Goal: Ask a question

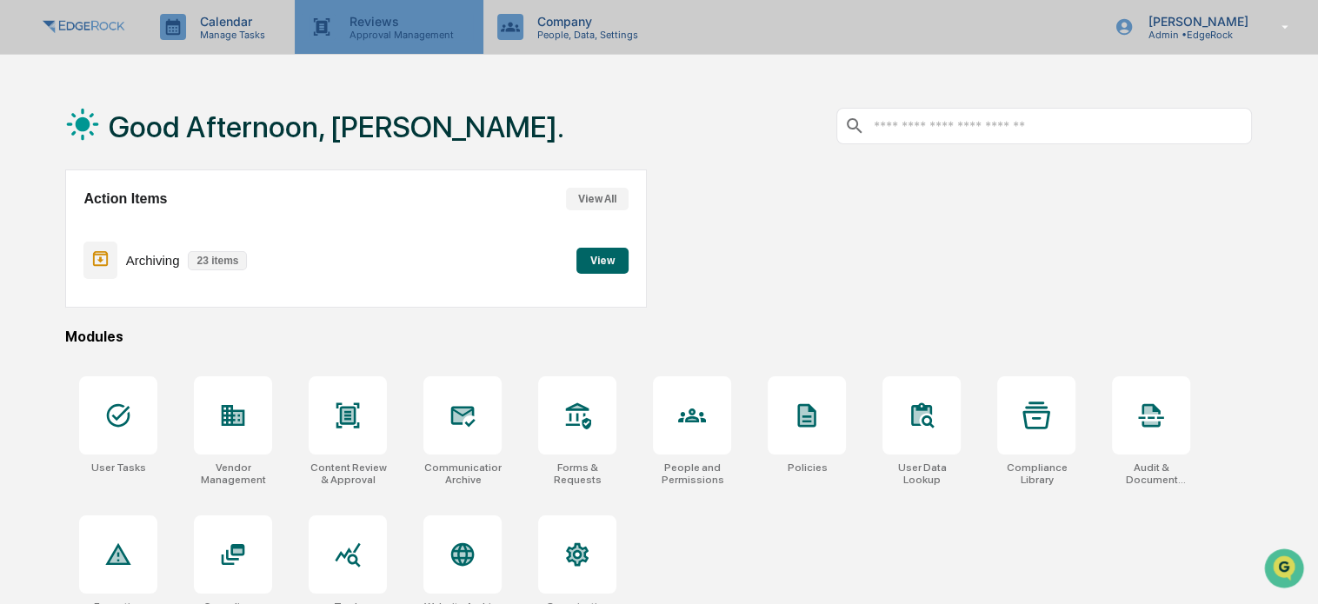
click at [410, 29] on p "Approval Management" at bounding box center [399, 35] width 127 height 12
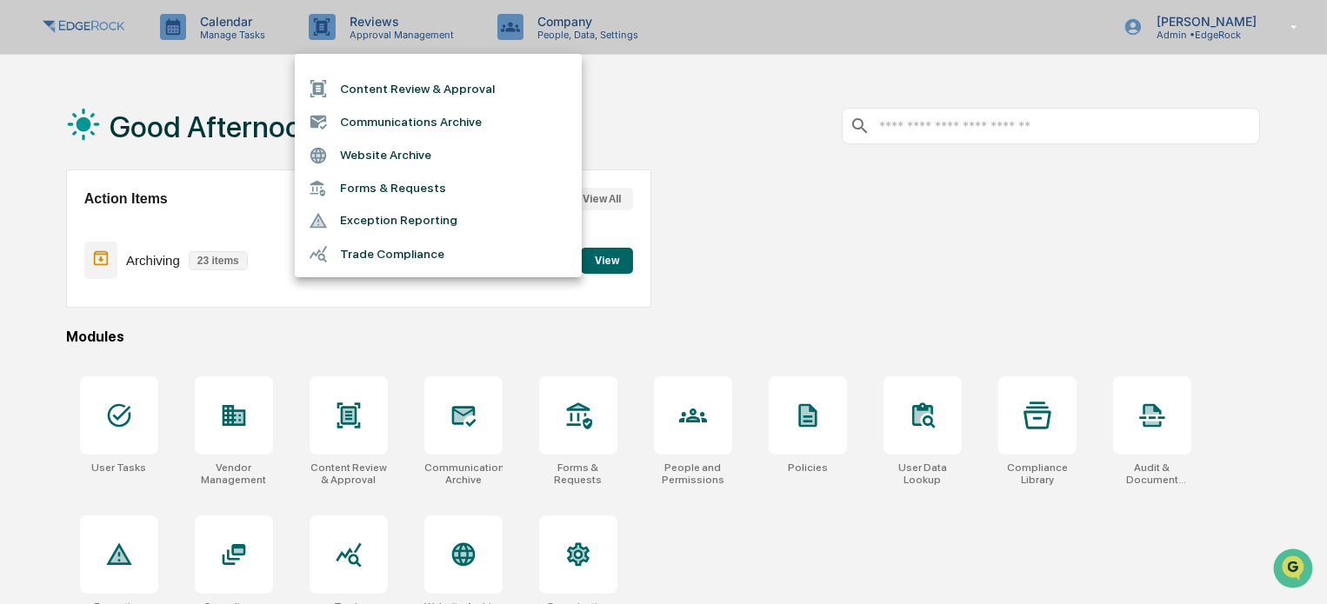
click at [577, 30] on div at bounding box center [663, 302] width 1327 height 604
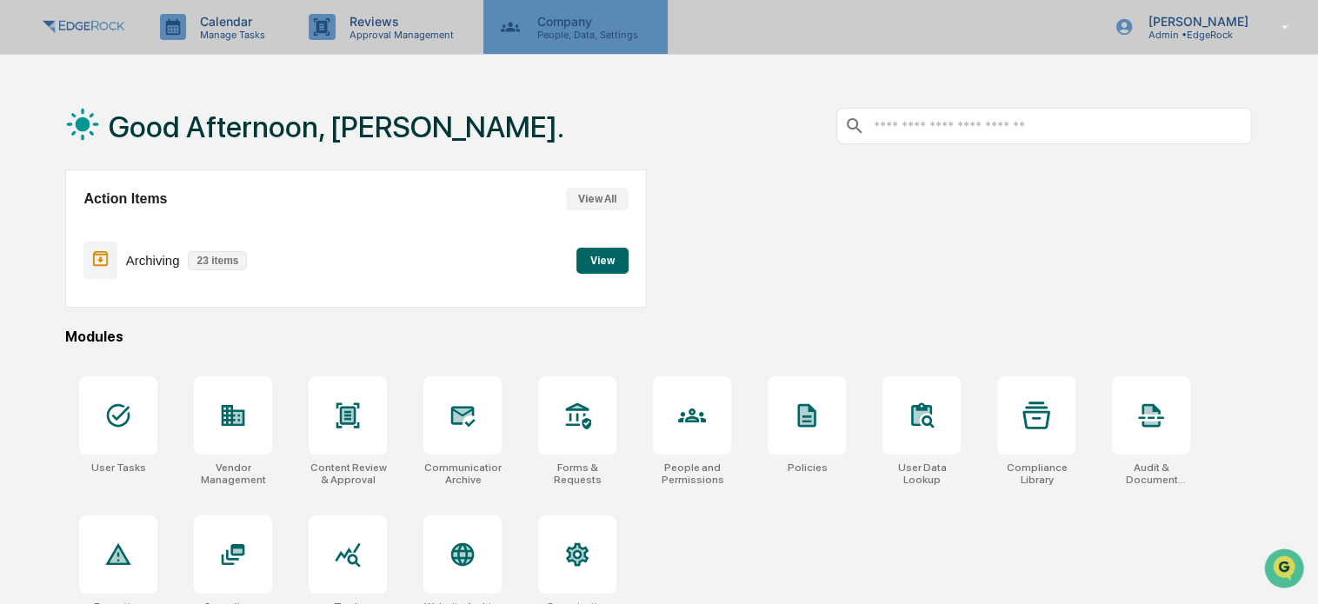
click at [557, 28] on p "Company" at bounding box center [584, 21] width 123 height 15
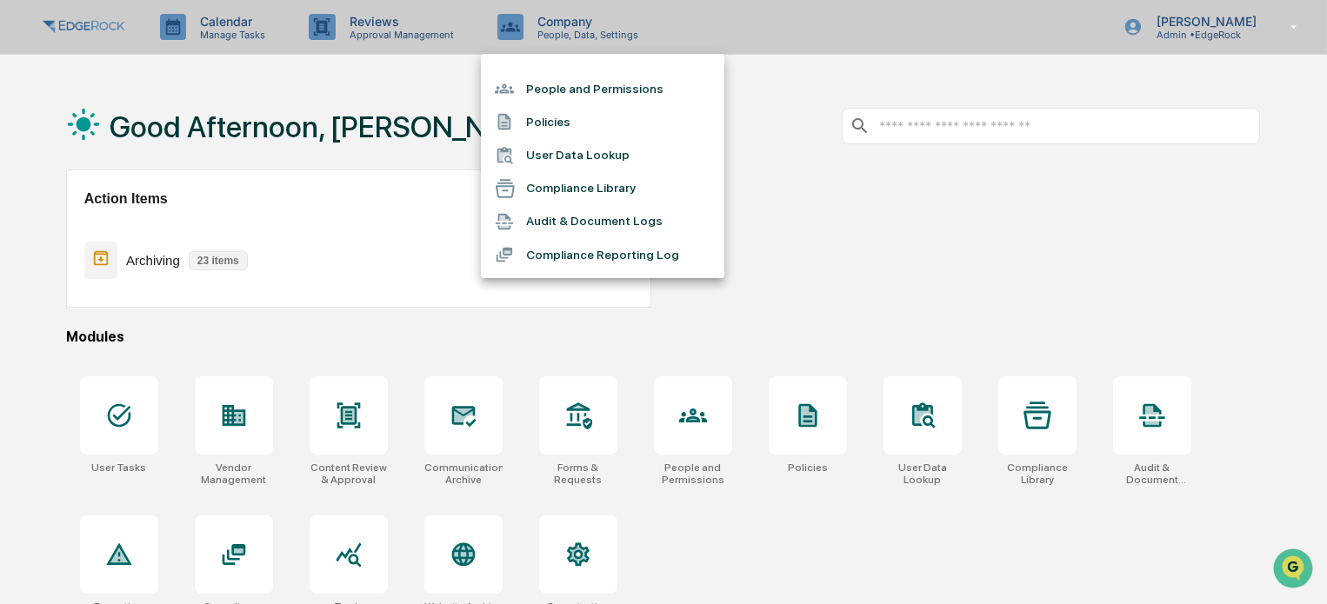
click at [395, 28] on div at bounding box center [663, 302] width 1327 height 604
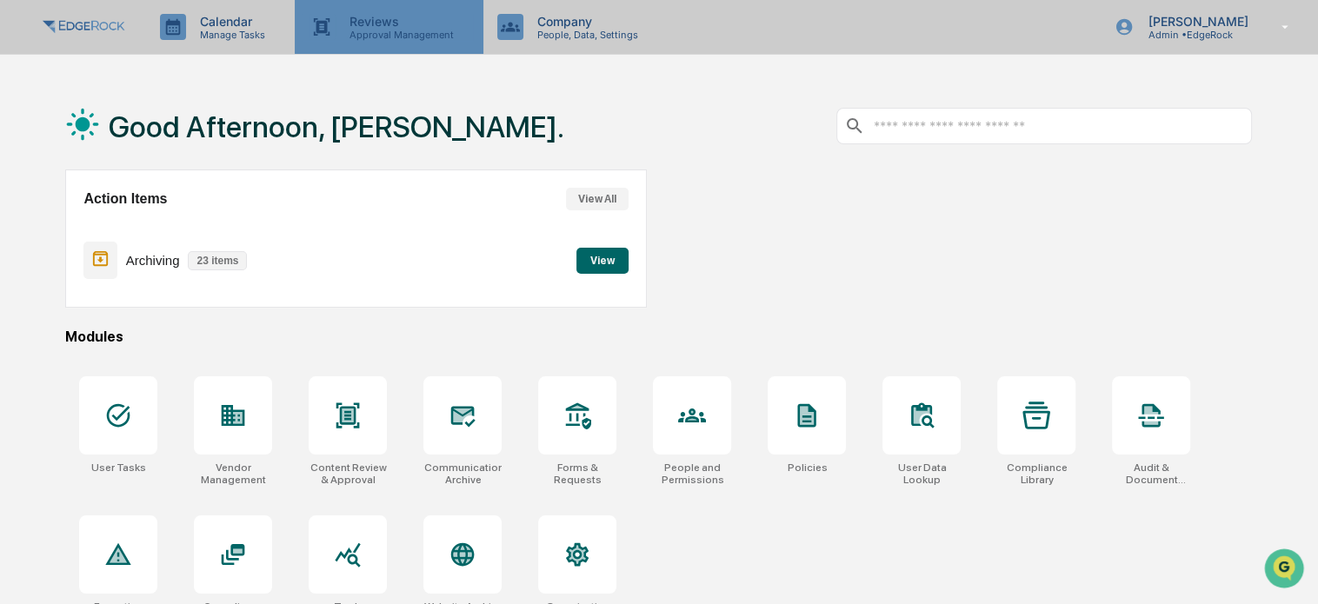
click at [358, 23] on p "Reviews" at bounding box center [399, 21] width 127 height 15
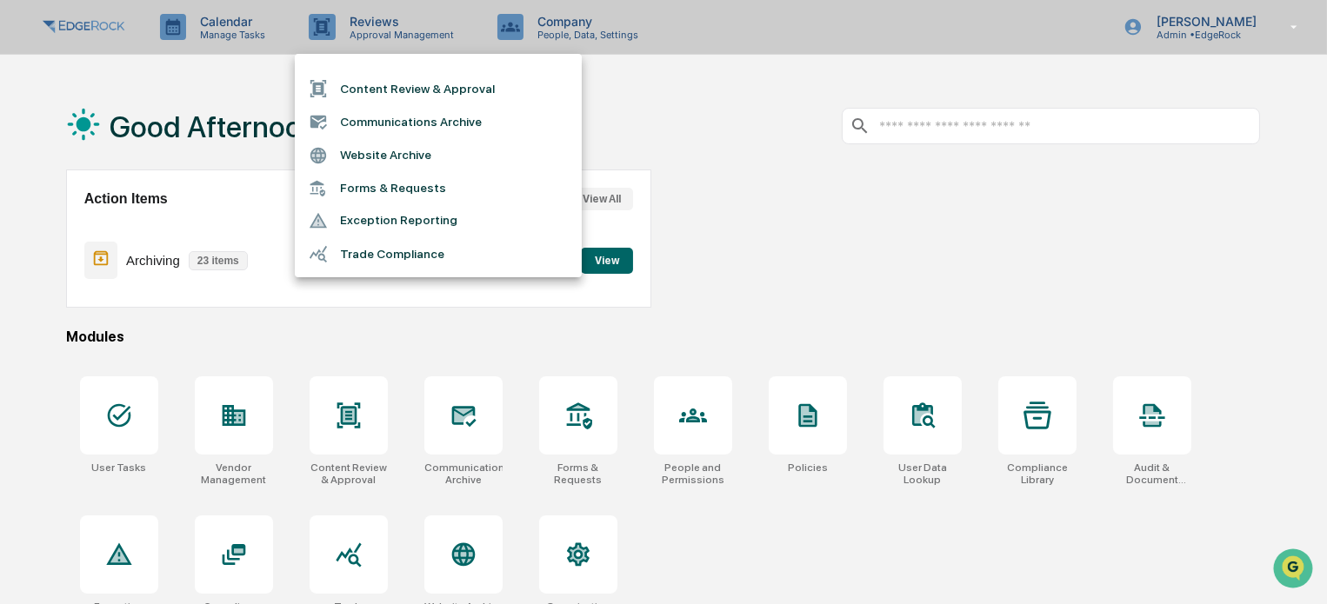
click at [556, 29] on div at bounding box center [663, 302] width 1327 height 604
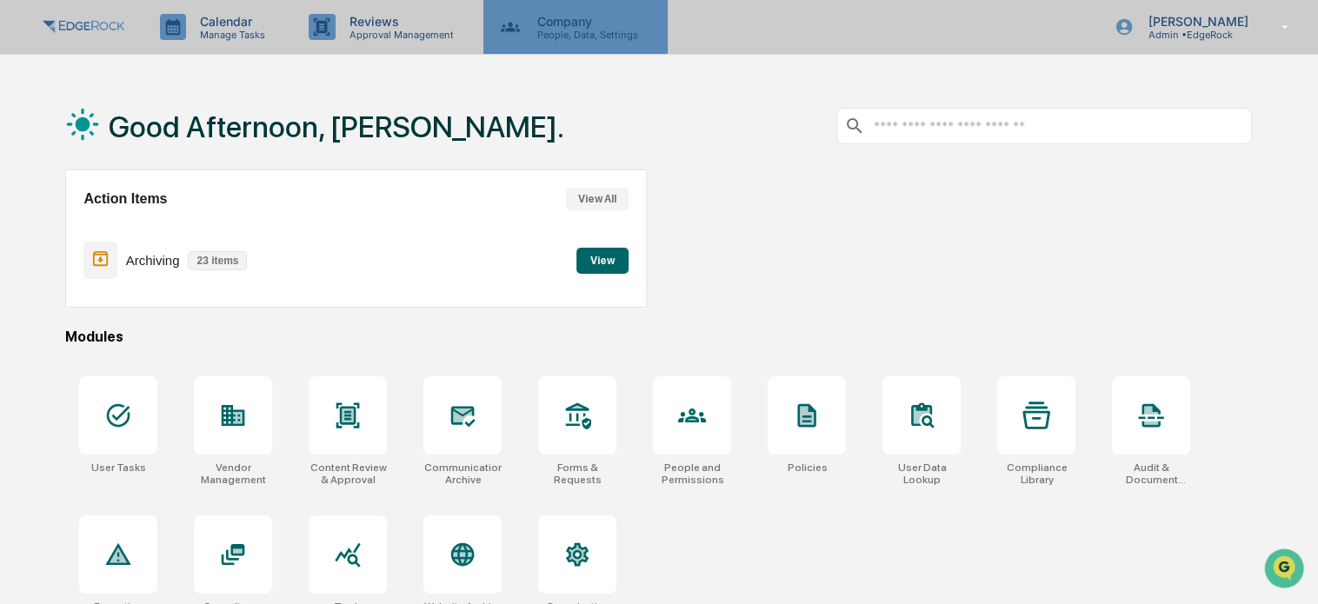
click at [579, 25] on p "Company" at bounding box center [584, 21] width 123 height 15
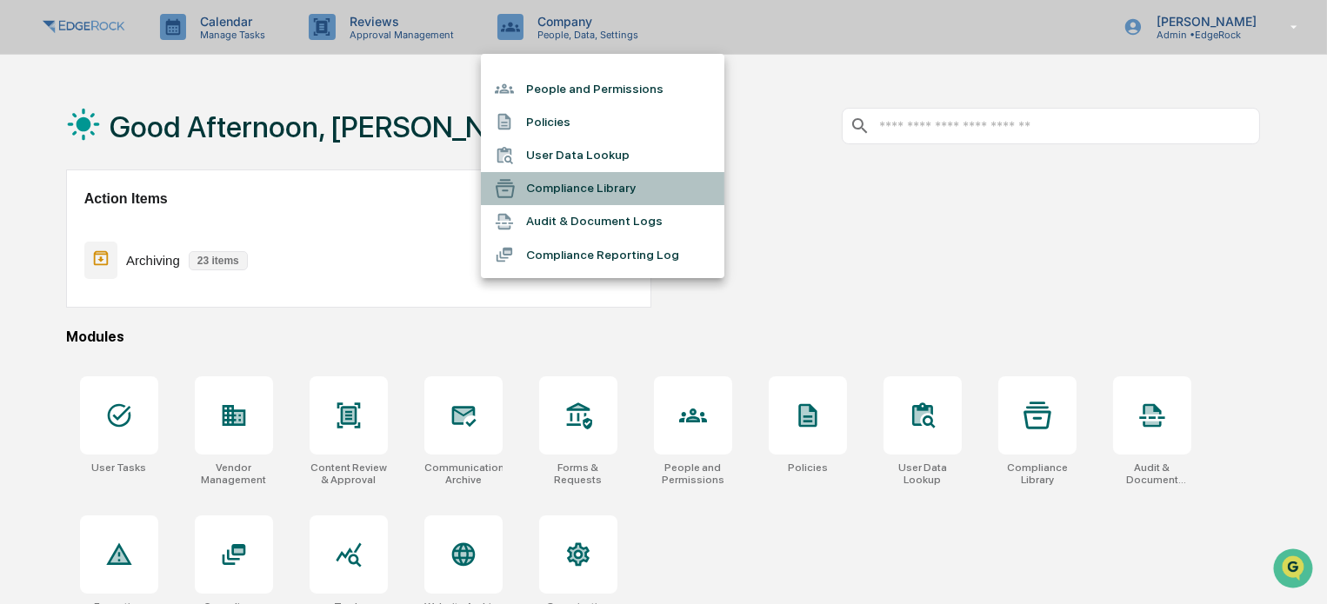
click at [581, 180] on li "Compliance Library" at bounding box center [602, 188] width 243 height 33
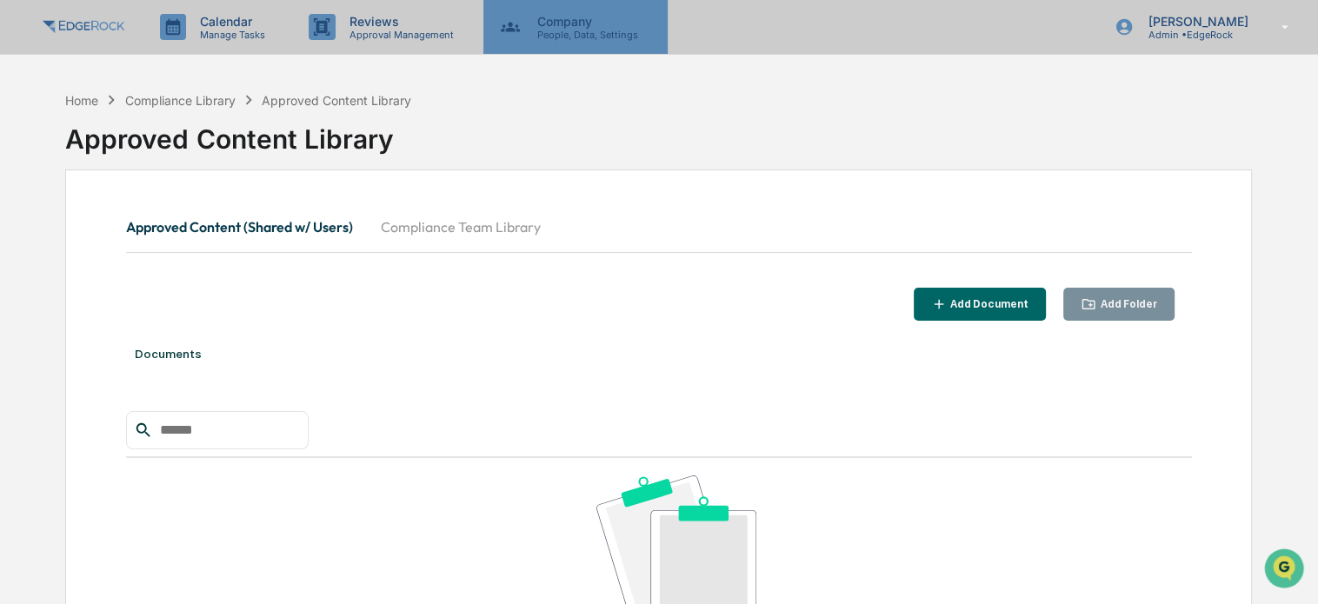
click at [546, 26] on p "Company" at bounding box center [584, 21] width 123 height 15
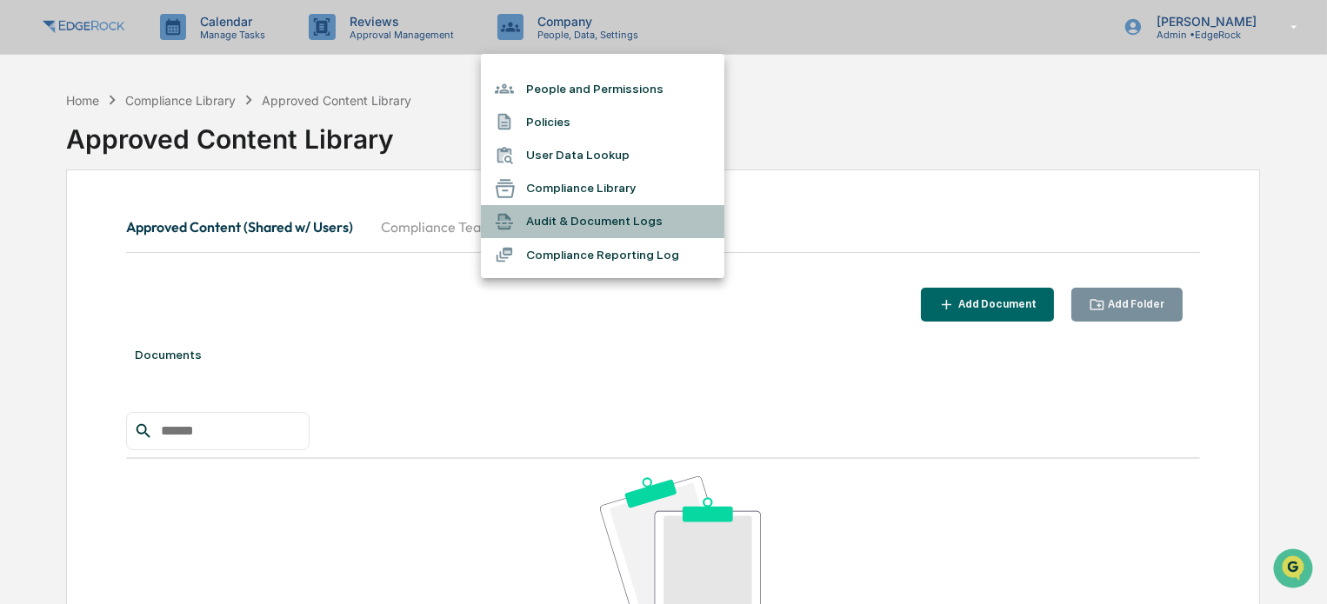
click at [606, 227] on li "Audit & Document Logs" at bounding box center [602, 221] width 243 height 33
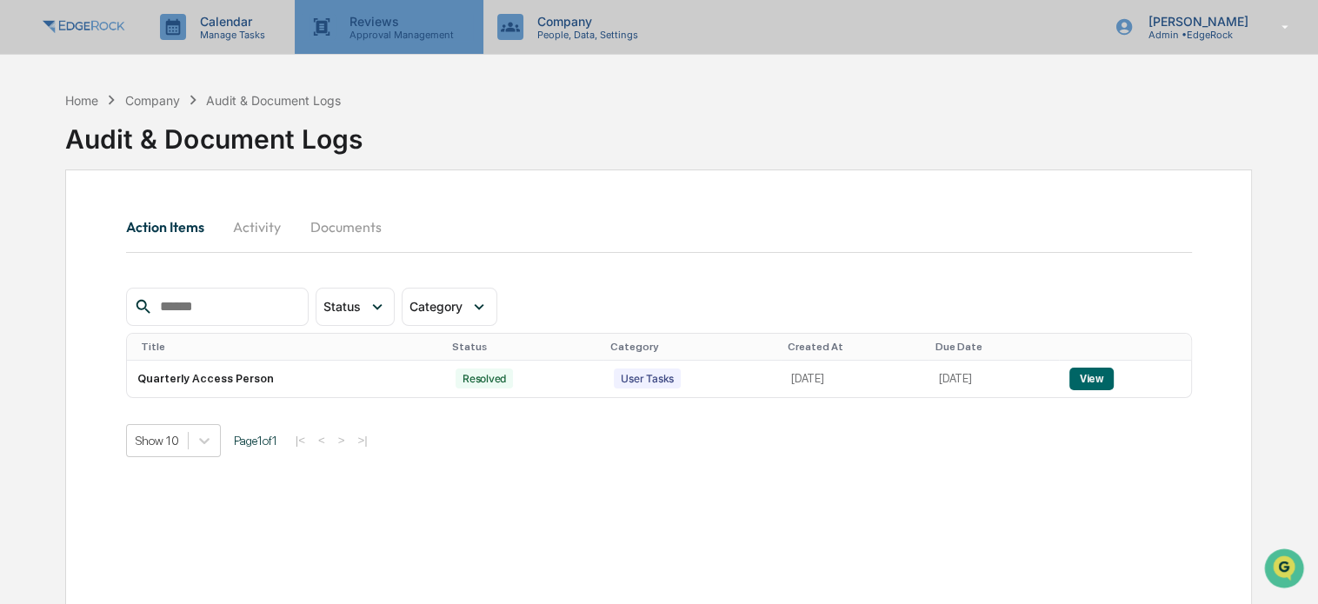
click at [390, 20] on p "Reviews" at bounding box center [399, 21] width 127 height 15
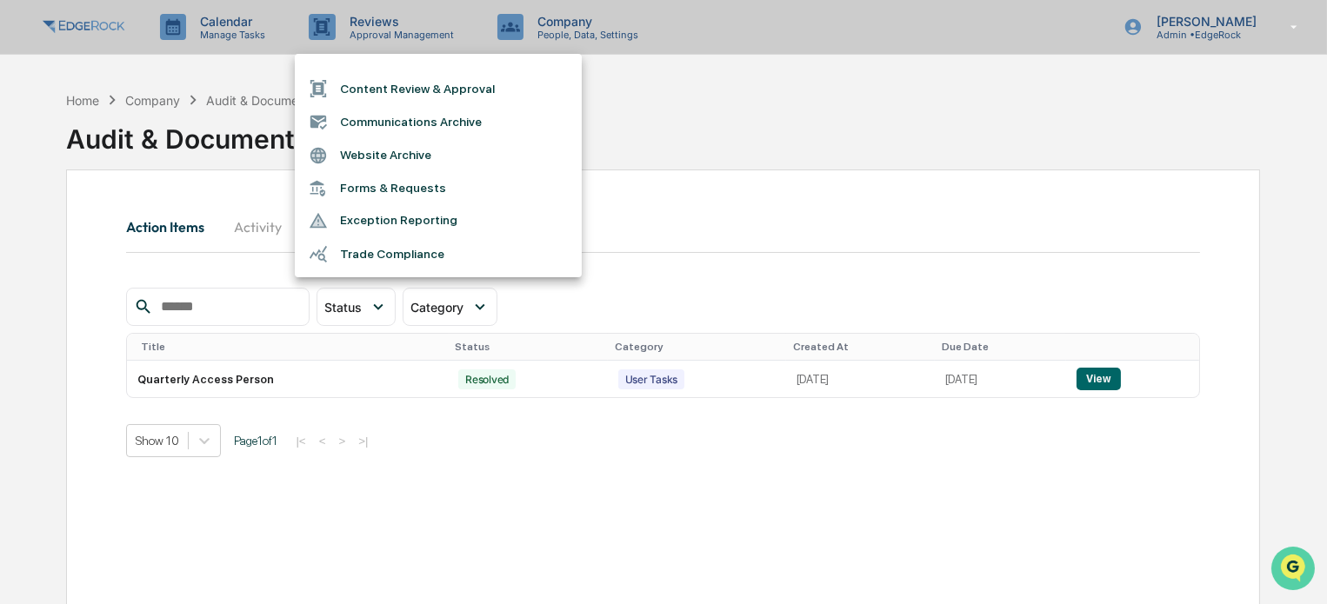
click at [1297, 570] on icon "Open customer support" at bounding box center [1291, 589] width 43 height 43
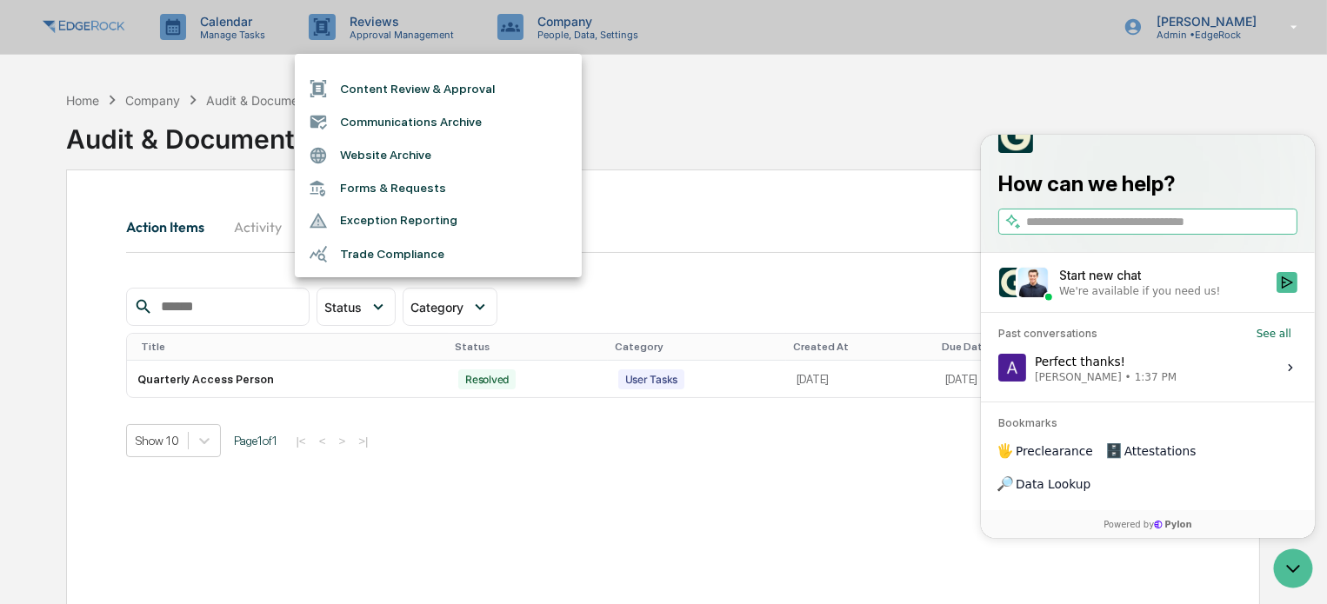
click at [719, 80] on div at bounding box center [663, 302] width 1327 height 604
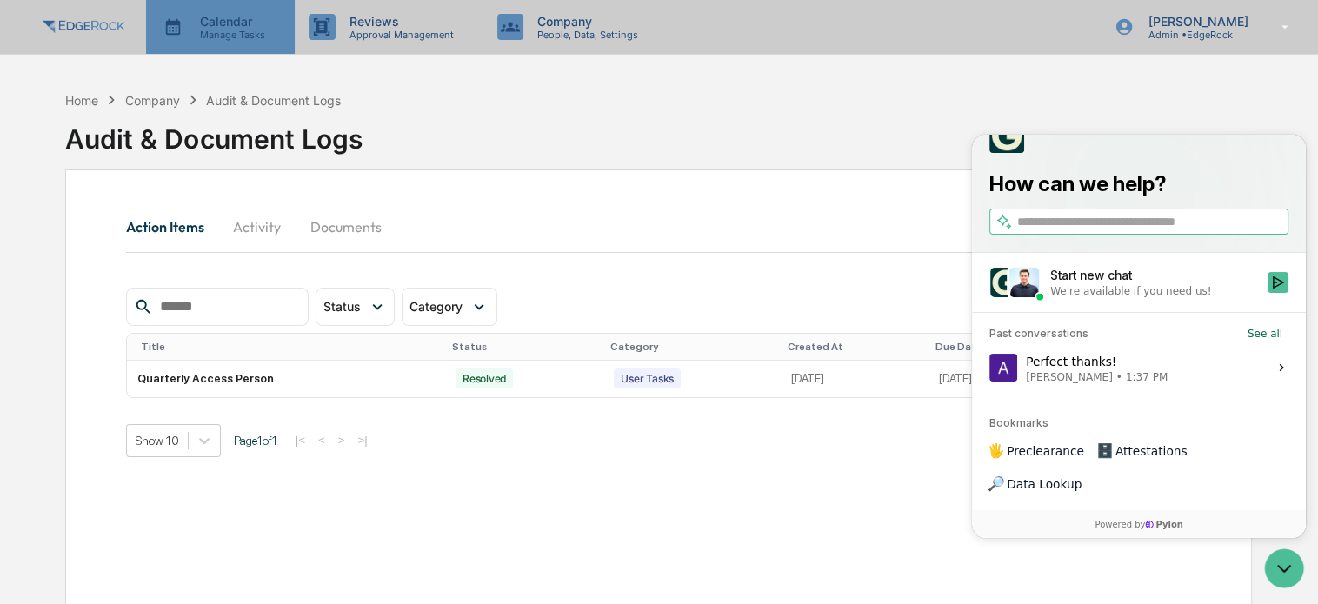
click at [230, 17] on p "Calendar" at bounding box center [230, 21] width 88 height 15
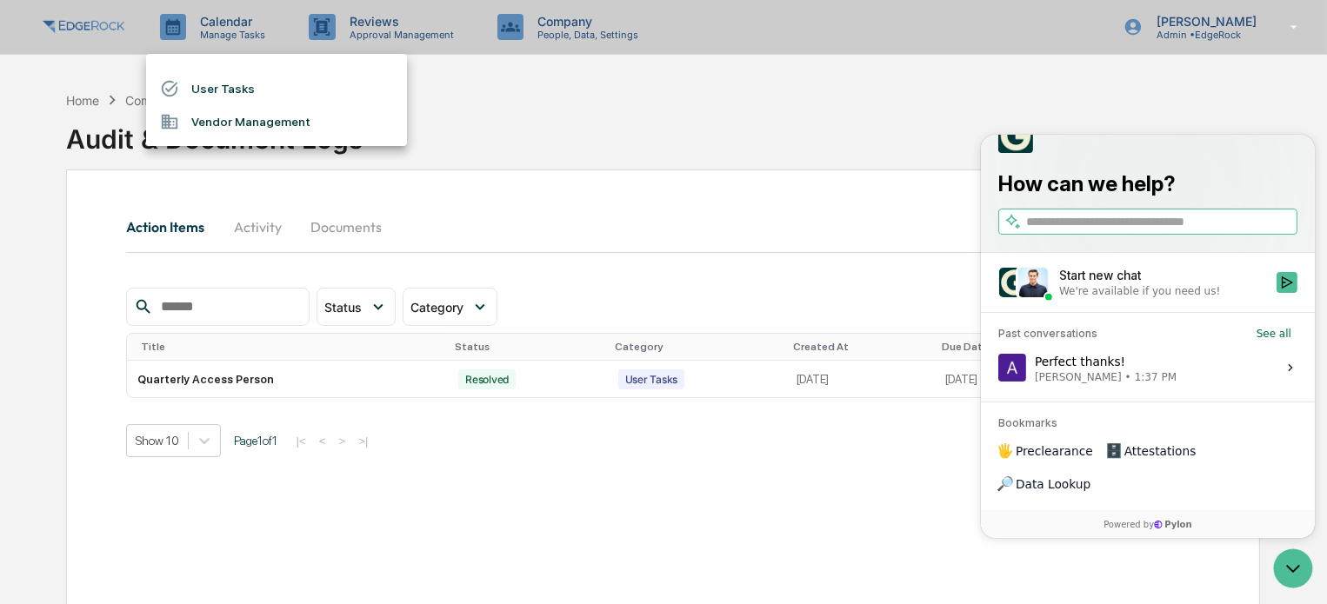
click at [263, 117] on li "Vendor Management" at bounding box center [276, 121] width 261 height 33
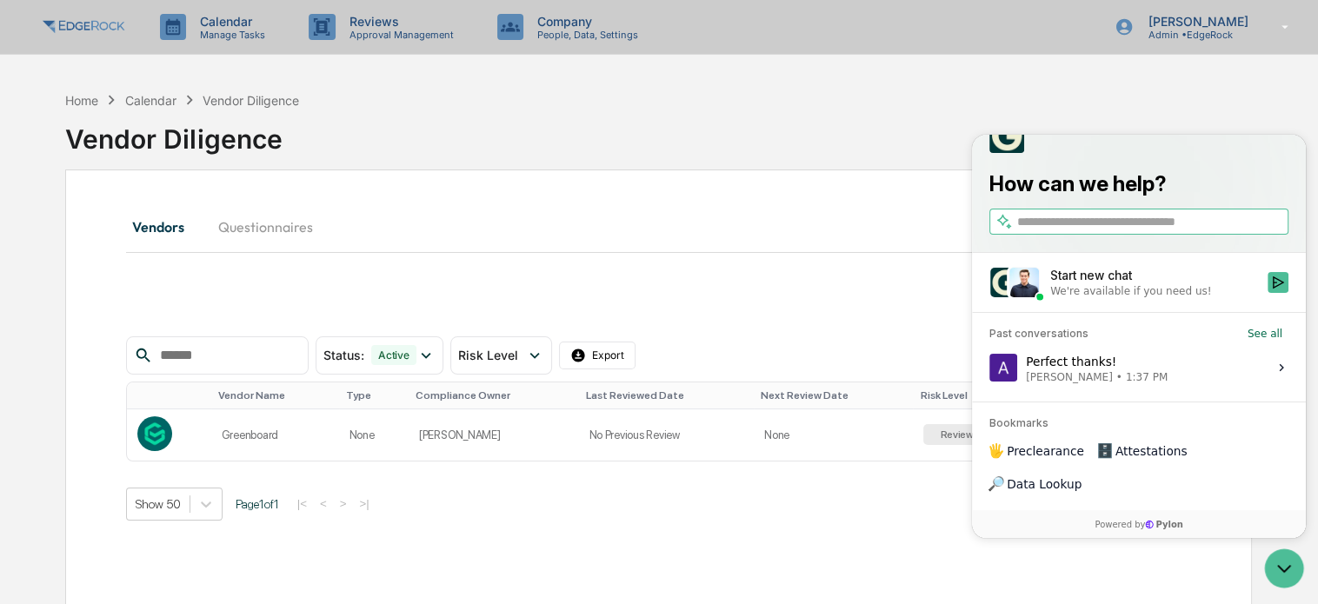
click at [809, 141] on div "Vendor Diligence" at bounding box center [658, 132] width 1186 height 45
click at [1291, 573] on icon "Open customer support" at bounding box center [1283, 568] width 43 height 43
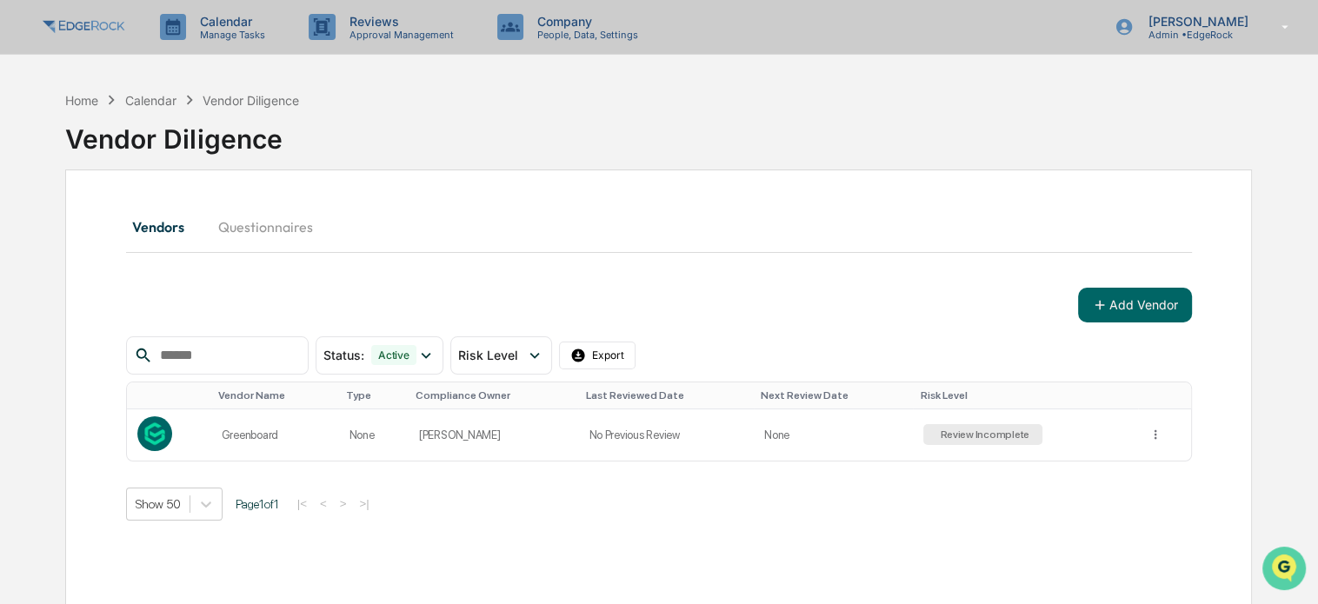
click at [1279, 563] on img "Open customer support" at bounding box center [1283, 568] width 43 height 35
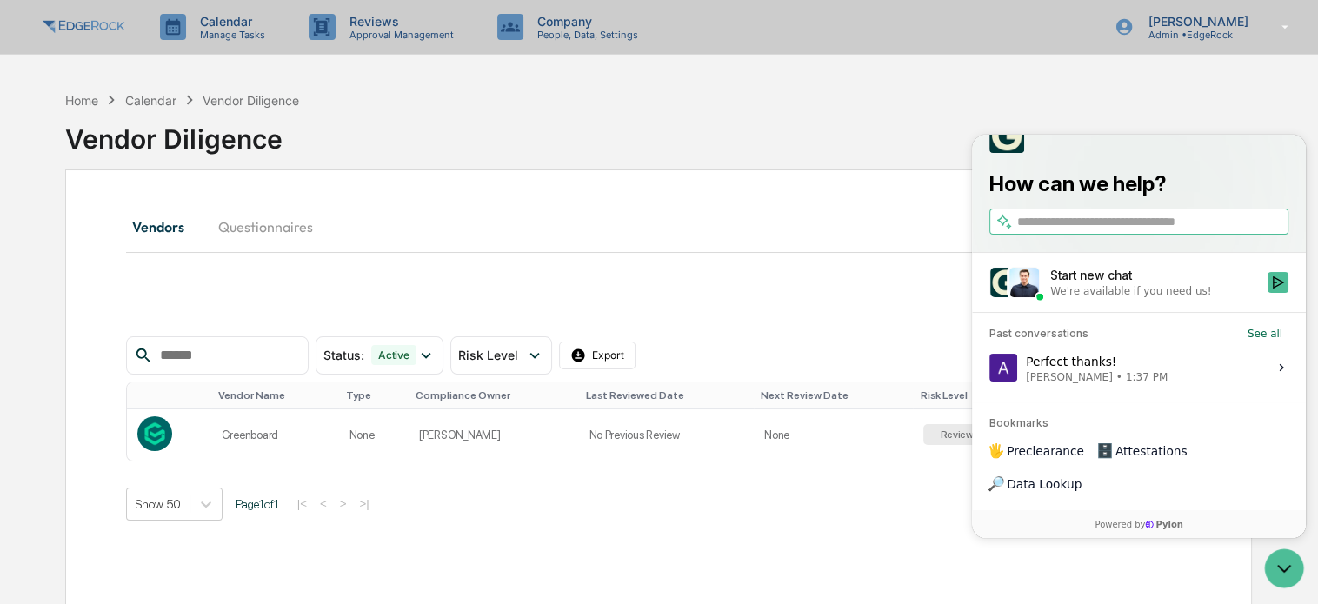
click at [1087, 297] on div "We're available if you need us!" at bounding box center [1130, 290] width 161 height 14
click at [1268, 292] on button "Start new chat We're available if you need us!" at bounding box center [1278, 281] width 21 height 21
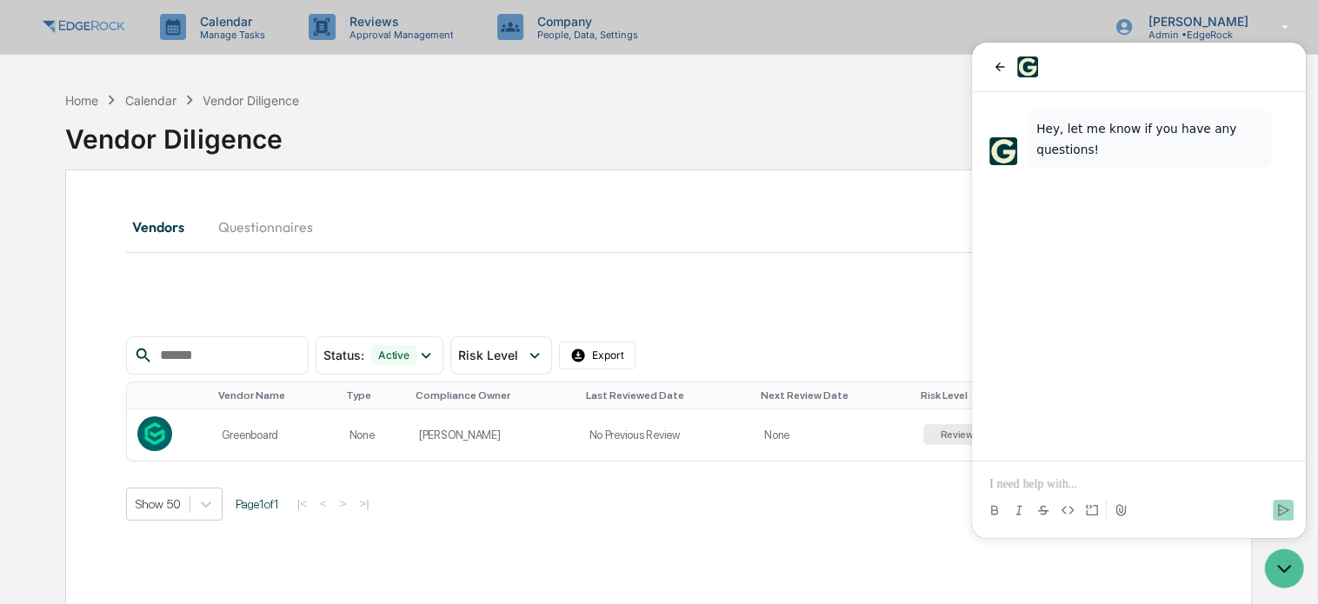
click at [1042, 487] on p at bounding box center [1138, 484] width 299 height 17
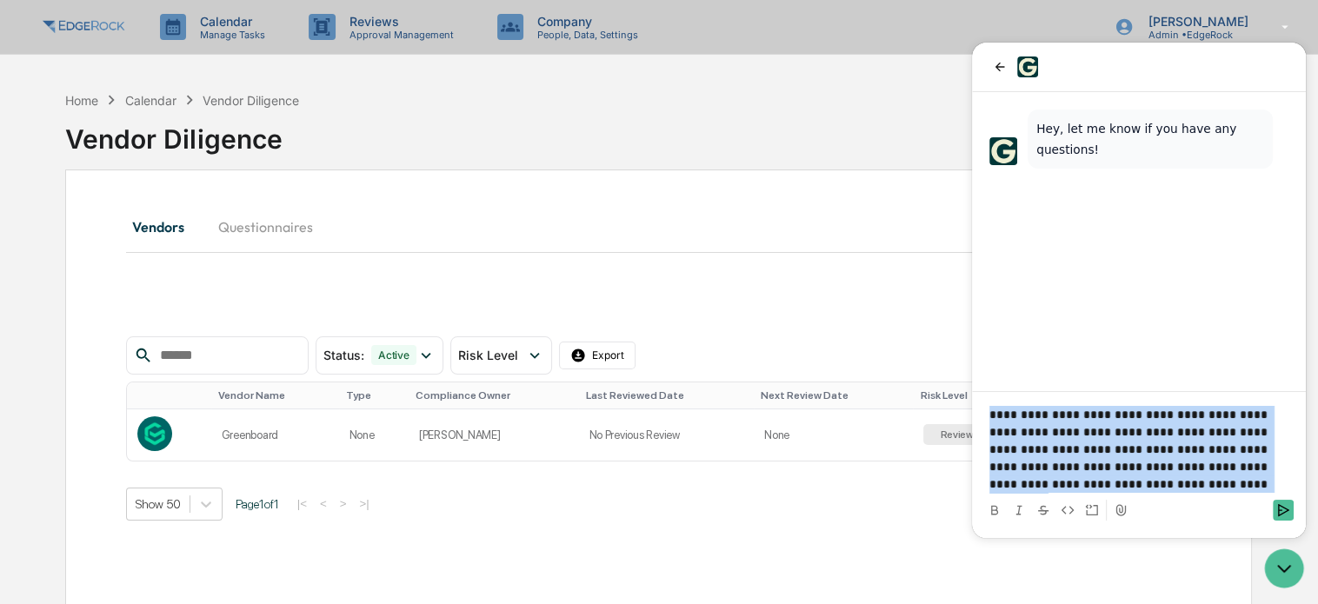
drag, startPoint x: 1089, startPoint y: 485, endPoint x: 945, endPoint y: 403, distance: 165.9
click at [972, 403] on html "**********" at bounding box center [1139, 291] width 334 height 496
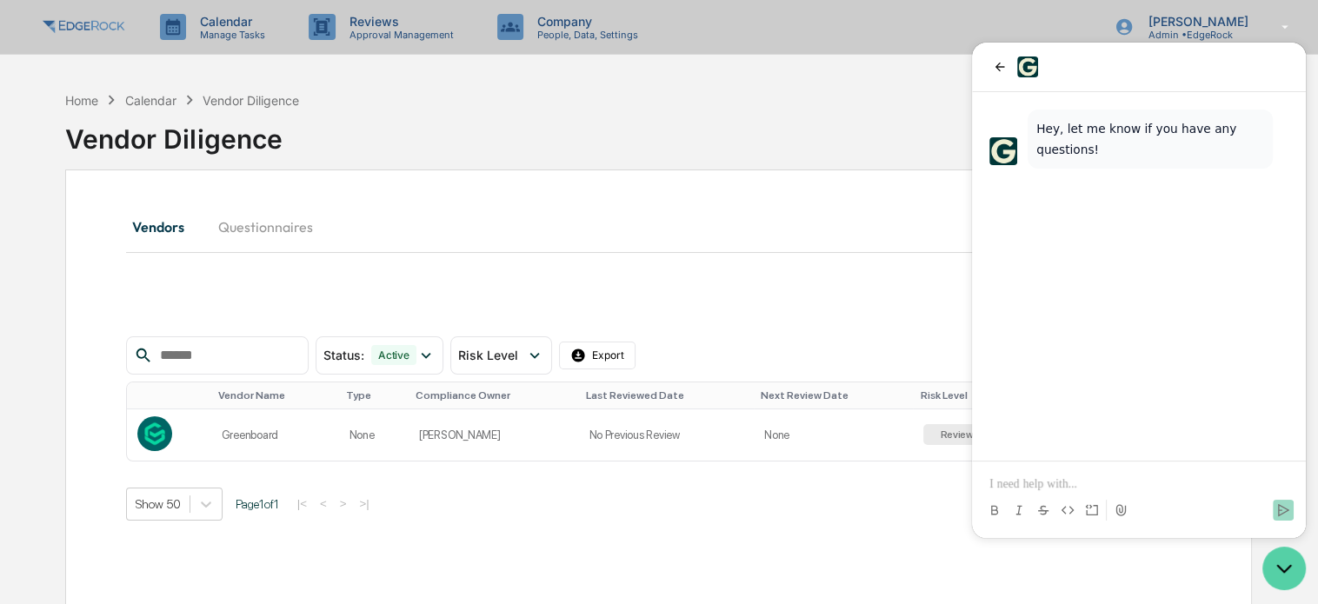
click at [1282, 570] on icon "Open customer support" at bounding box center [1284, 569] width 13 height 6
